Goal: Transaction & Acquisition: Purchase product/service

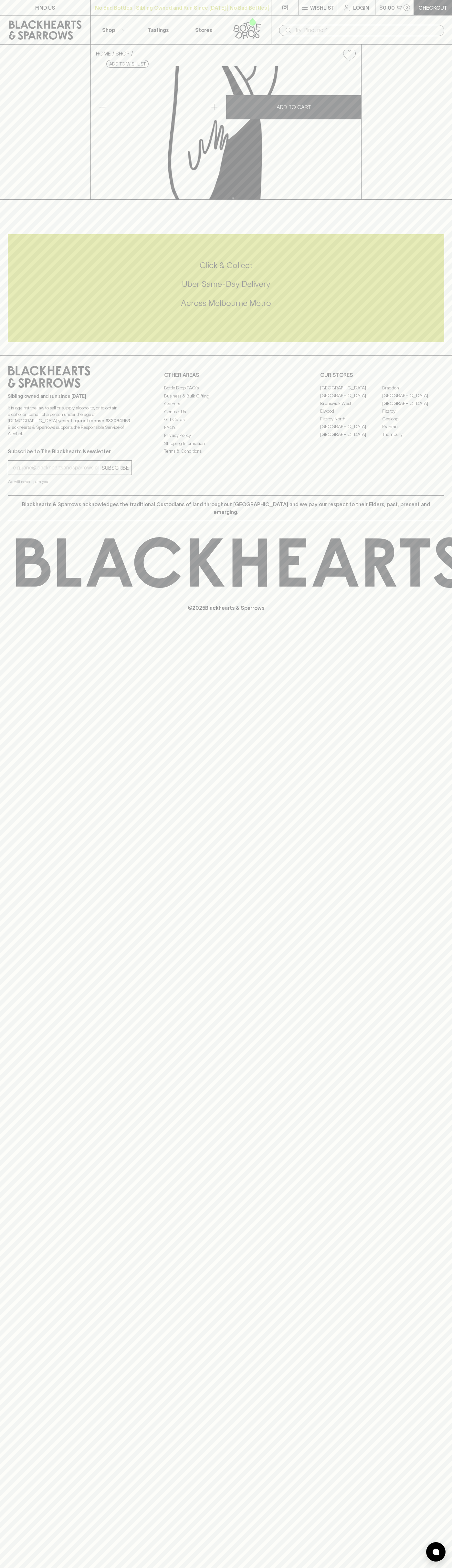
click at [316, 15] on button "Wishlist" at bounding box center [317, 7] width 38 height 15
click at [77, 1567] on html "FIND US | No Bad Bottles | Sibling Owned and Run Since [DATE] | No Bad Bottles …" at bounding box center [226, 784] width 452 height 1568
click at [24, 340] on div at bounding box center [226, 784] width 452 height 1568
